Goal: Transaction & Acquisition: Purchase product/service

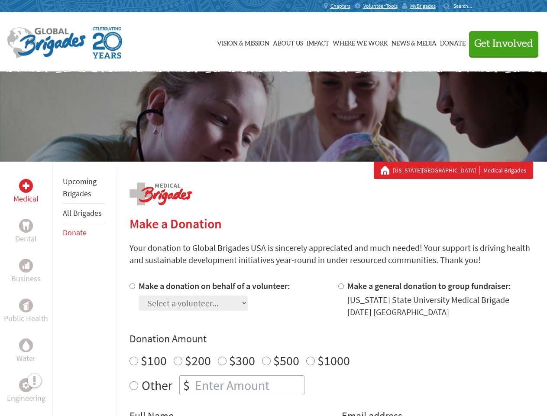
click at [478, 6] on div "Search for:" at bounding box center [461, 6] width 35 height 7
click at [500, 43] on span "Get Involved" at bounding box center [504, 44] width 59 height 10
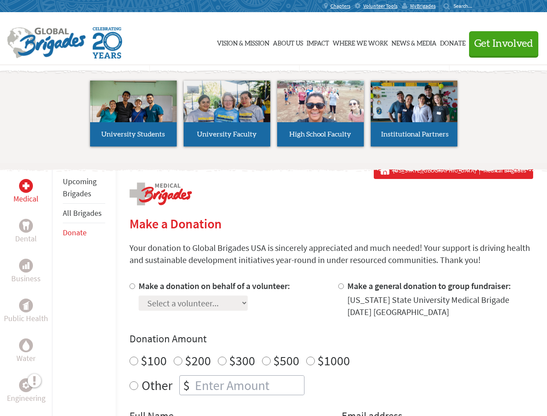
click at [274, 117] on li "High School Faculty" at bounding box center [321, 114] width 94 height 80
click at [57, 289] on div "Upcoming Brigades All Brigades Donate" at bounding box center [84, 370] width 64 height 416
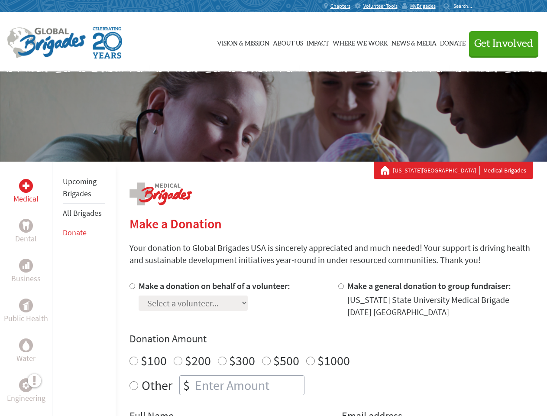
click at [331, 348] on div "Donation Amount $100 $200 $300 $500 $1000 Other $" at bounding box center [332, 363] width 404 height 63
click at [131, 286] on input "Make a donation on behalf of a volunteer:" at bounding box center [133, 286] width 6 height 6
radio input "true"
click at [341, 286] on input "Make a general donation to group fundraiser:" at bounding box center [341, 286] width 6 height 6
radio input "true"
